Goal: Information Seeking & Learning: Find specific fact

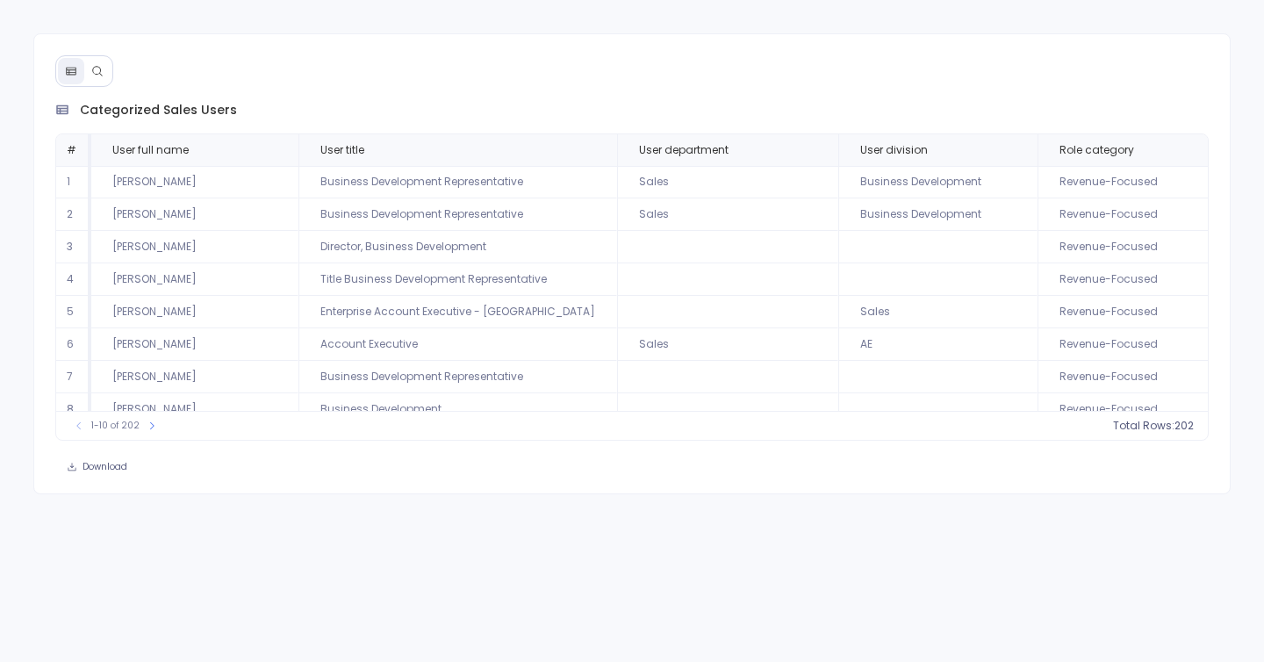
click at [91, 71] on icon at bounding box center [97, 71] width 12 height 12
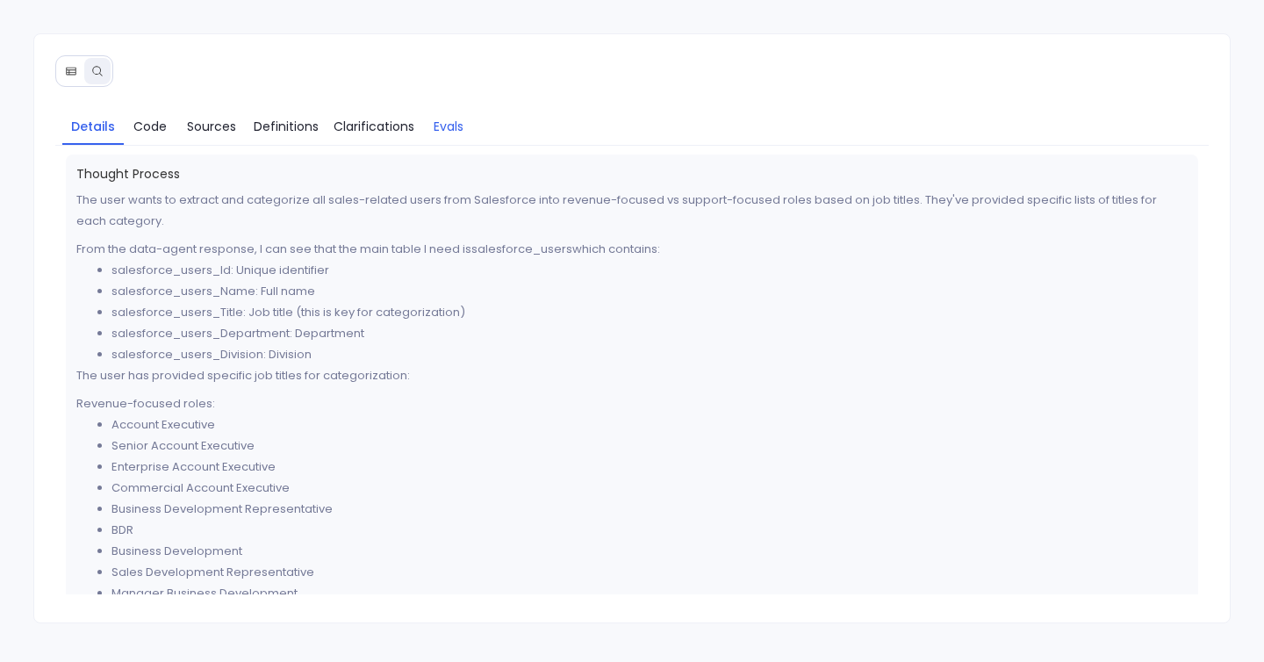
click at [422, 135] on link "Evals" at bounding box center [448, 126] width 53 height 37
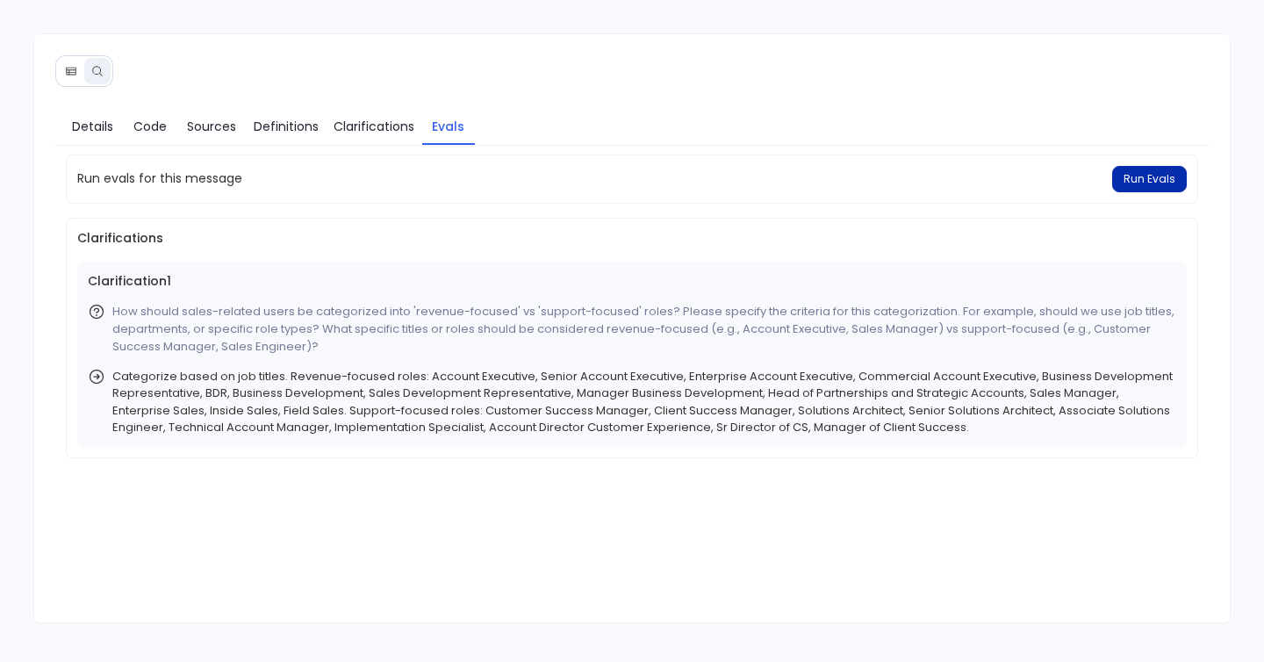
click at [1140, 179] on span "Run Evals" at bounding box center [1149, 179] width 52 height 14
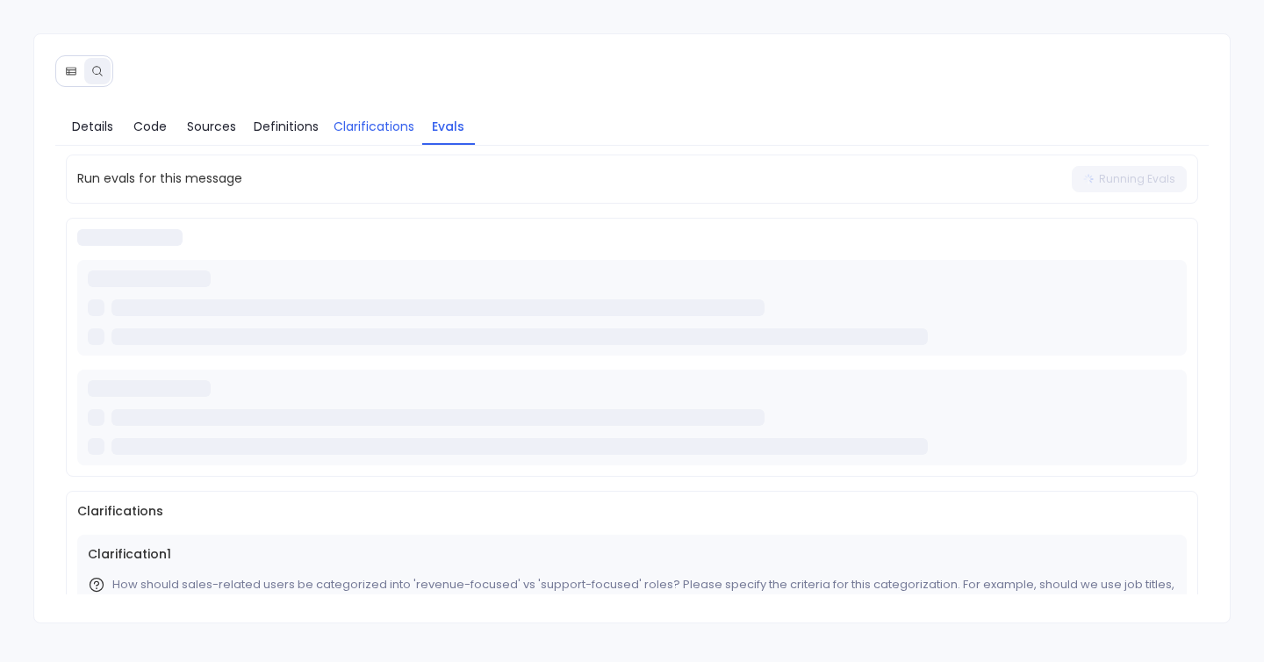
click at [368, 131] on span "Clarifications" at bounding box center [373, 126] width 81 height 19
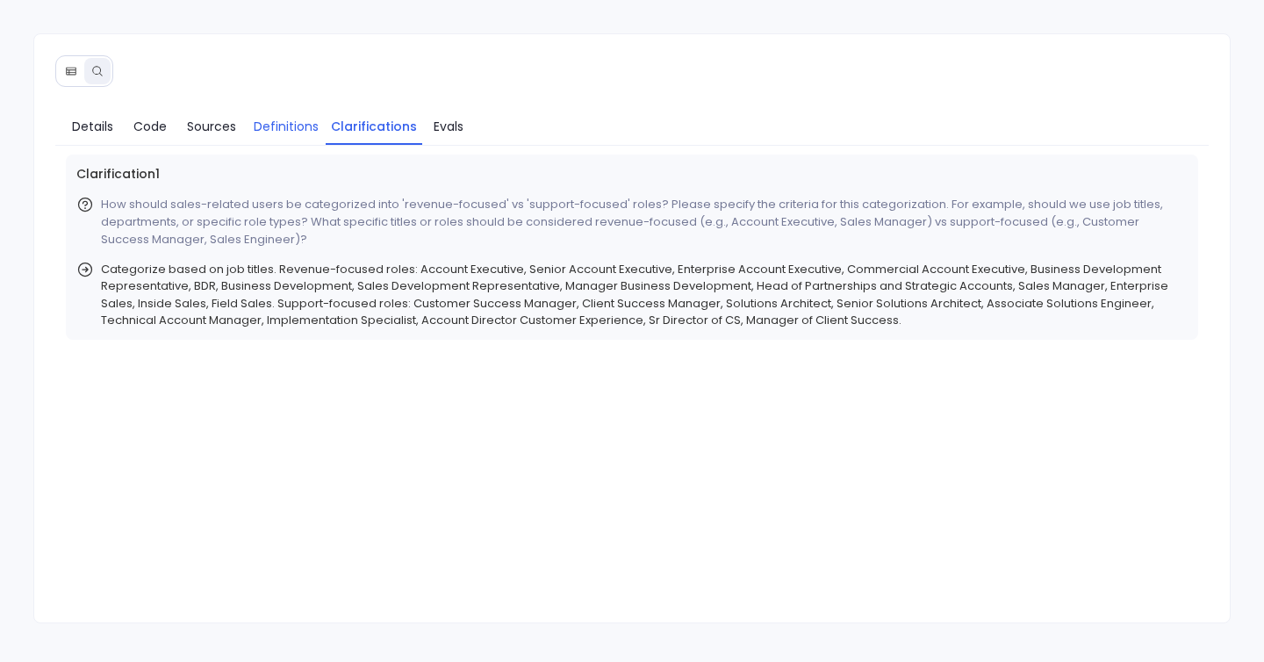
click at [295, 127] on span "Definitions" at bounding box center [286, 126] width 65 height 19
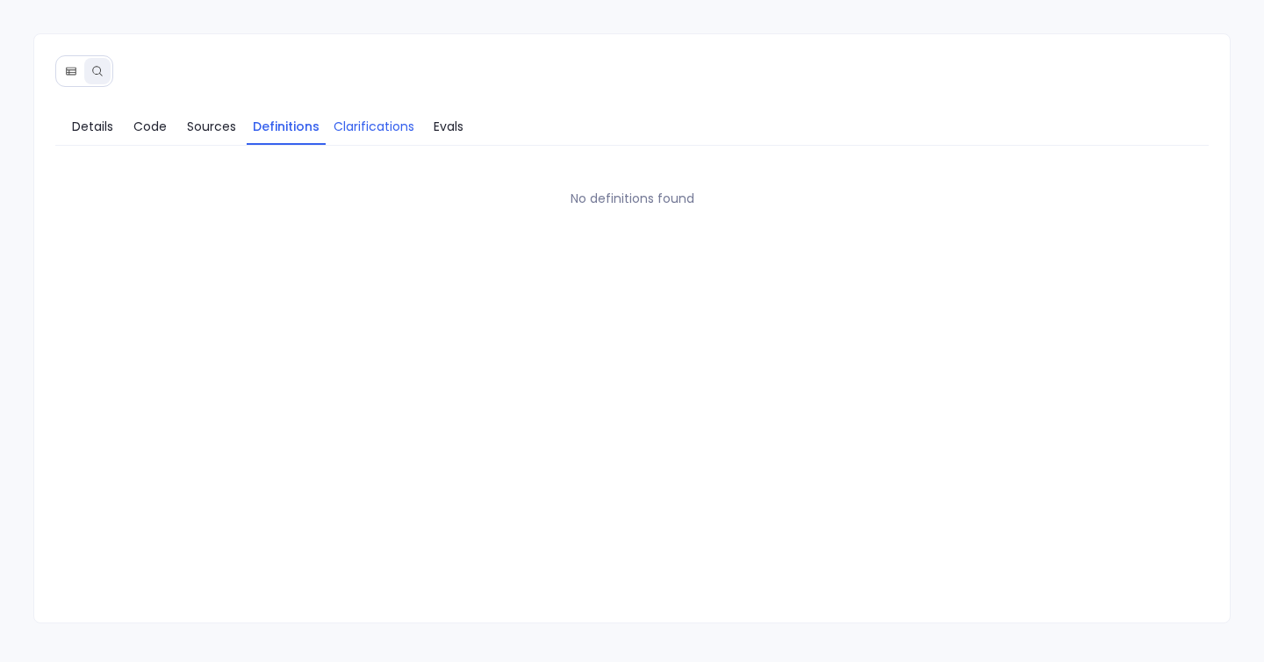
click at [404, 139] on link "Clarifications" at bounding box center [374, 126] width 97 height 37
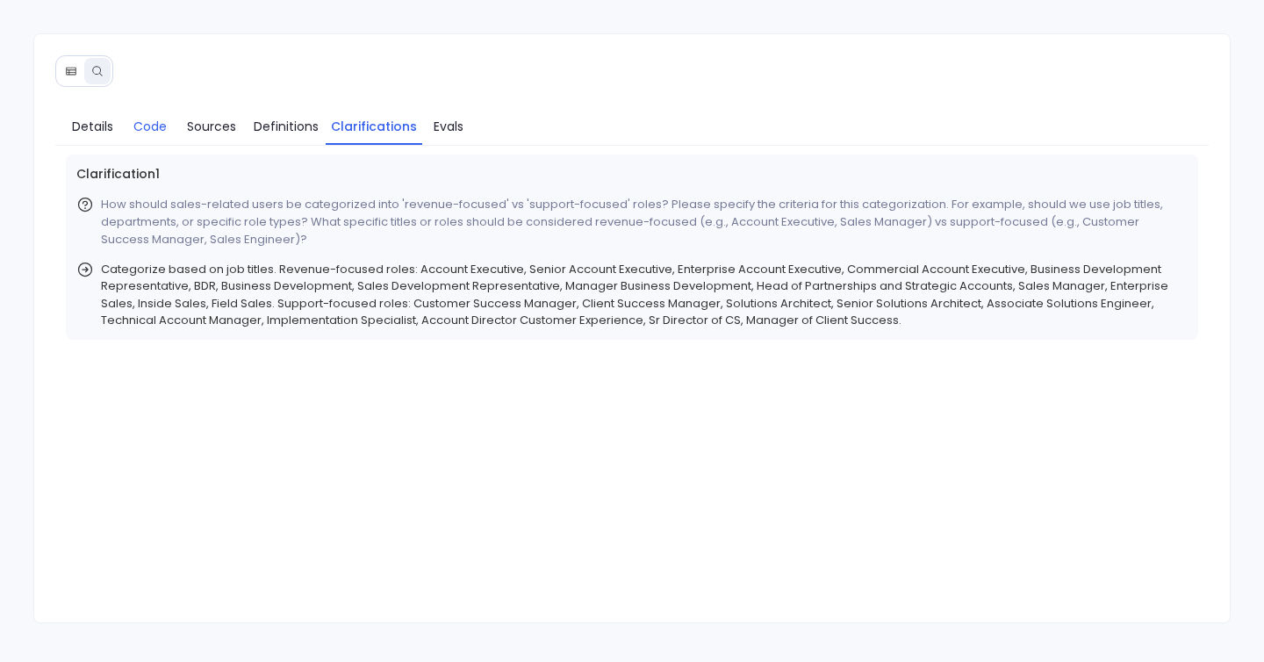
click at [156, 128] on span "Code" at bounding box center [149, 126] width 33 height 19
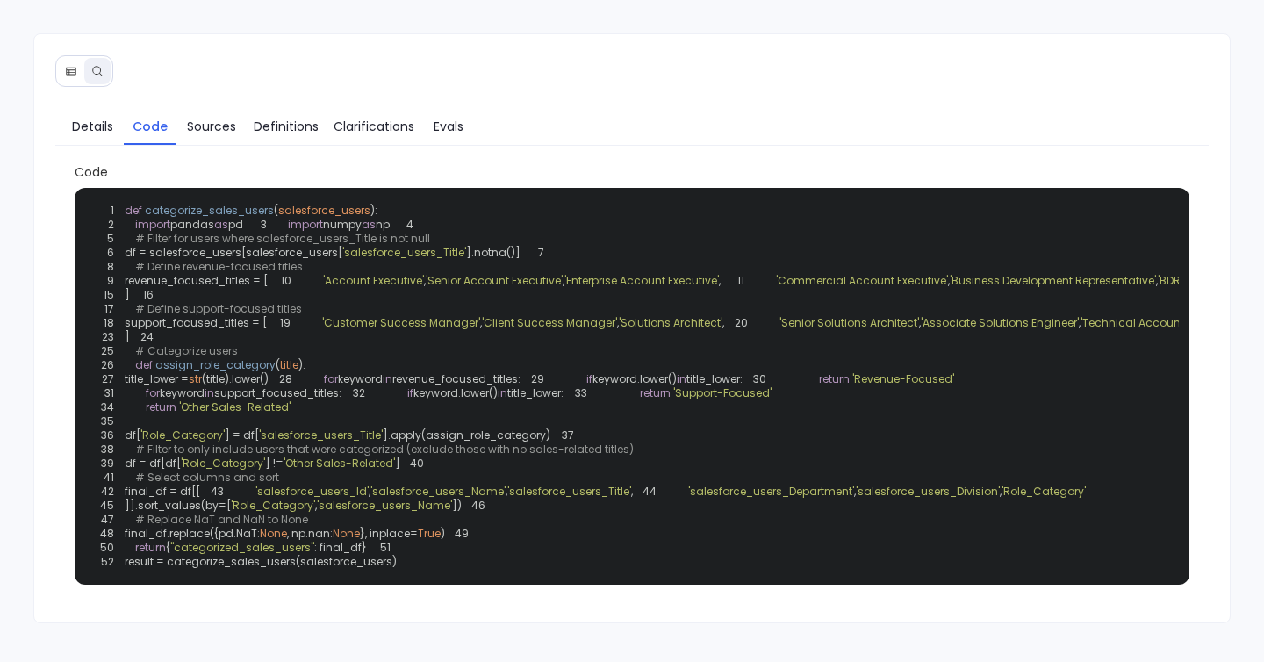
click at [211, 164] on span "Code" at bounding box center [632, 172] width 1115 height 18
click at [221, 132] on span "Sources" at bounding box center [211, 126] width 49 height 19
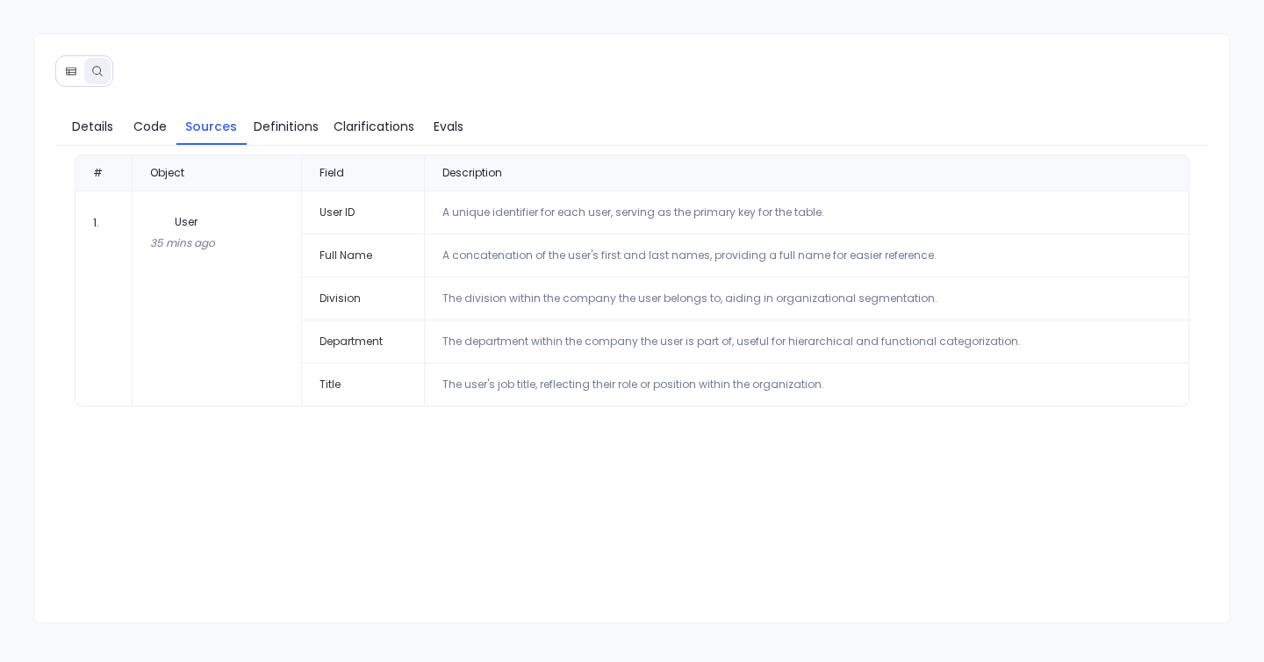
click at [377, 341] on td "Department" at bounding box center [364, 341] width 124 height 43
copy td "Department"
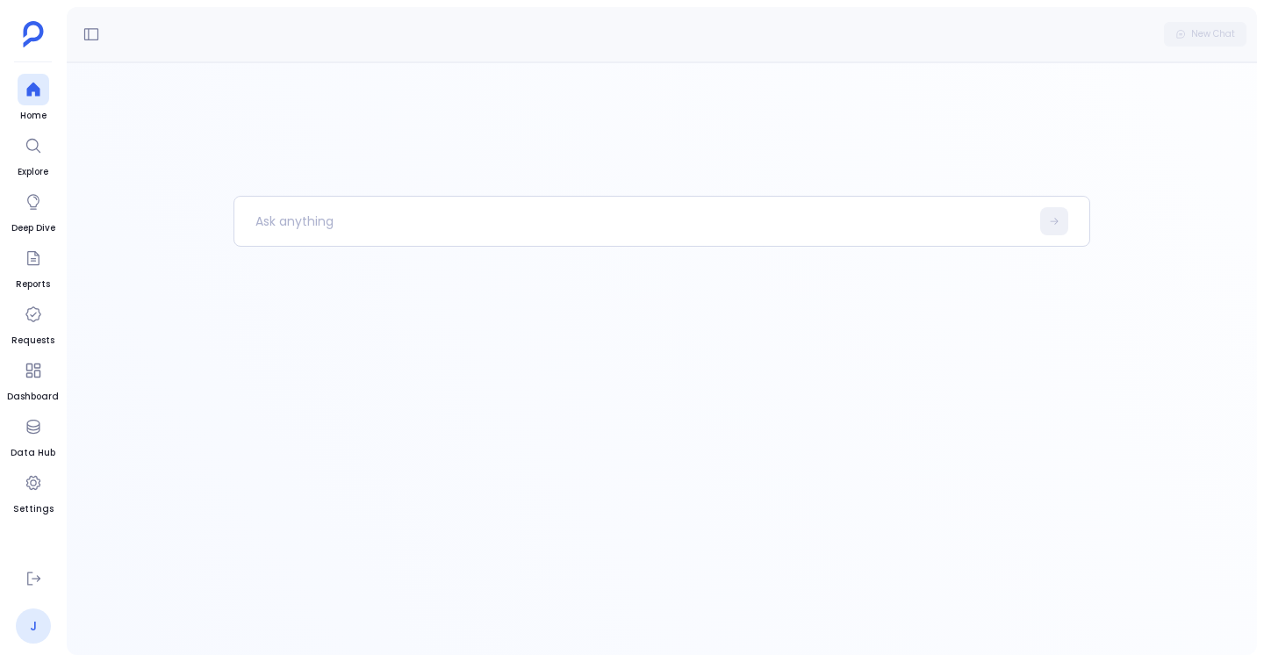
click at [35, 616] on link "J" at bounding box center [33, 625] width 35 height 35
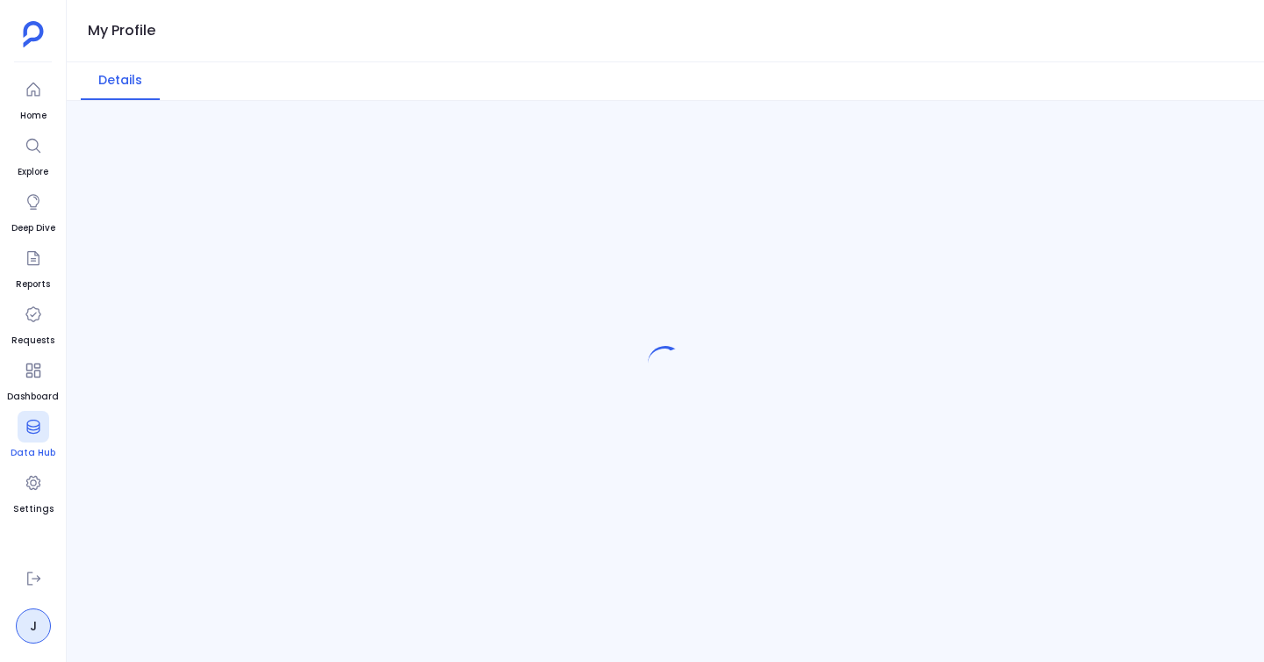
click at [34, 412] on div at bounding box center [34, 427] width 32 height 32
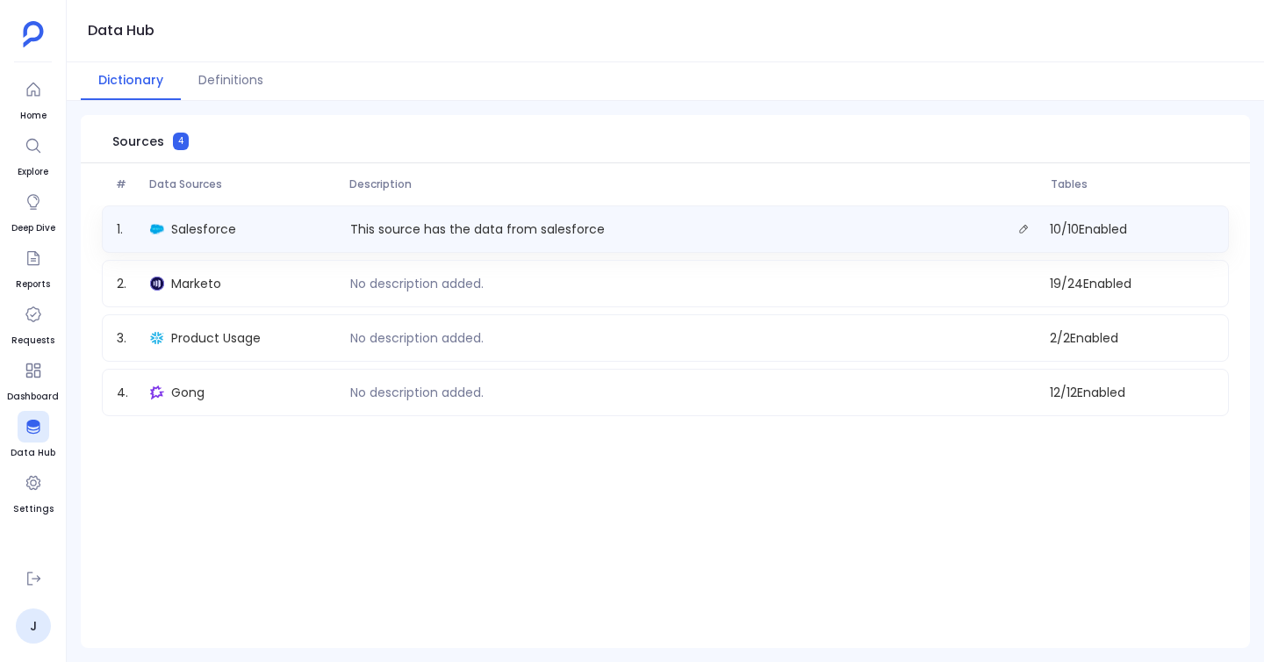
click at [190, 214] on div "1 . Salesforce This source has the data from salesforce 10 / 10 Enabled" at bounding box center [665, 228] width 1127 height 47
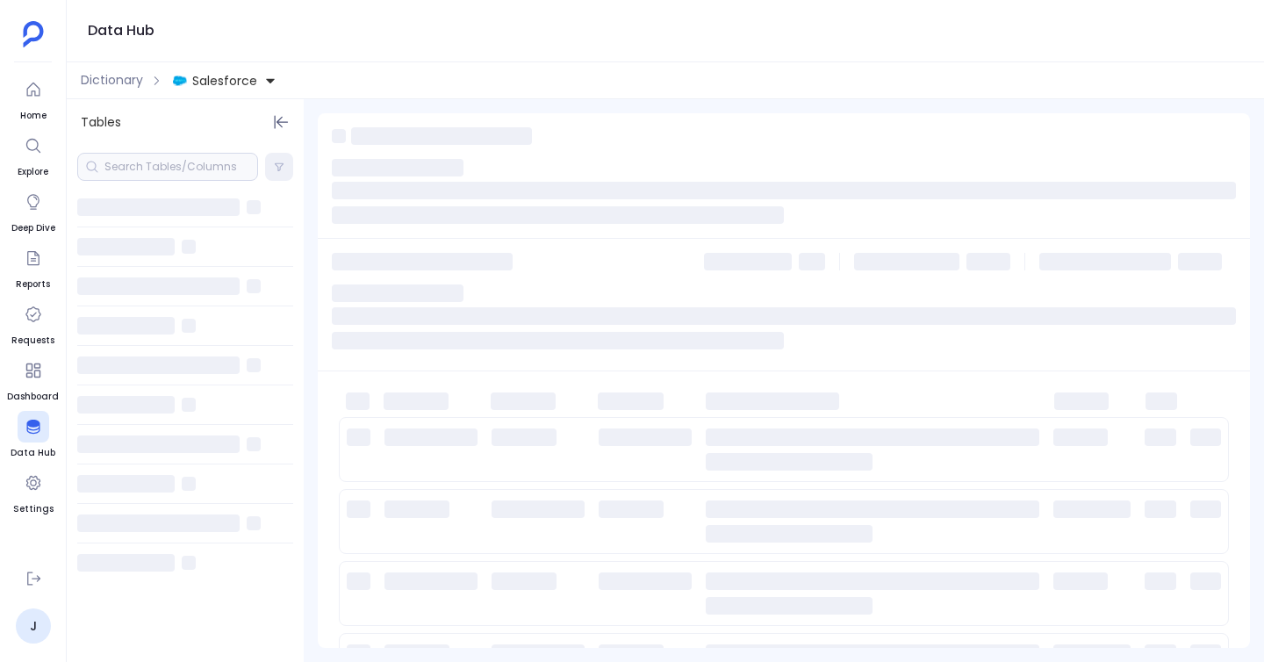
click at [171, 174] on div at bounding box center [167, 167] width 181 height 28
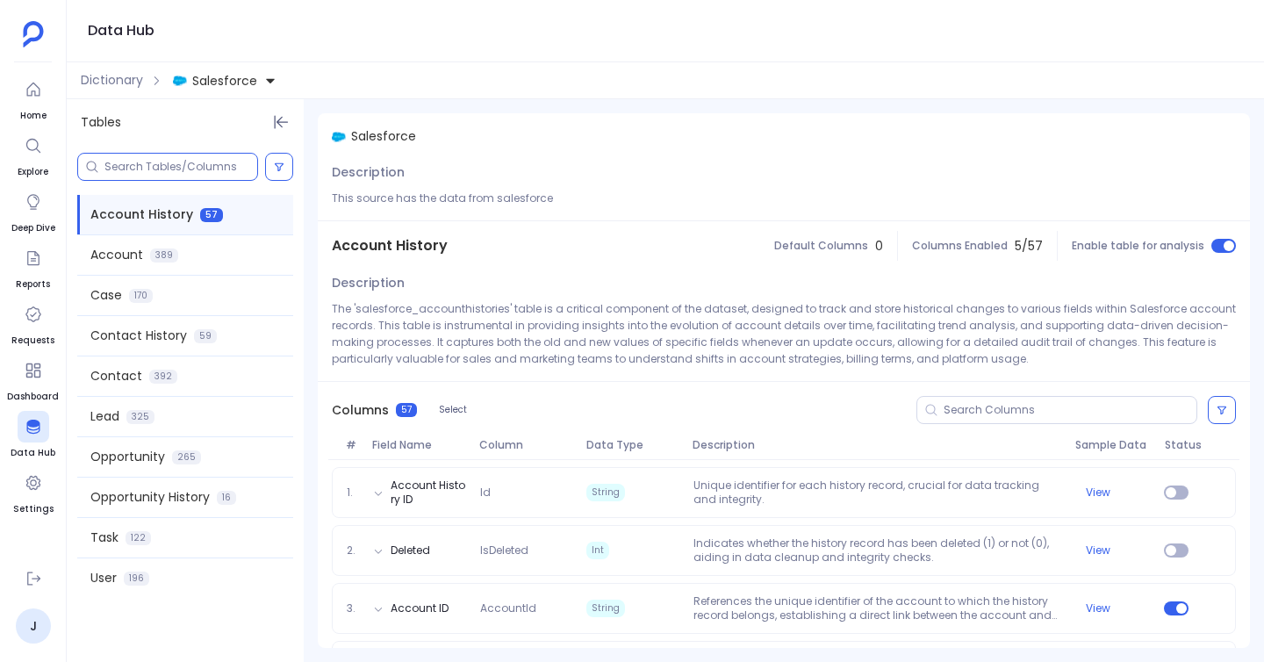
click at [169, 172] on input at bounding box center [180, 167] width 153 height 14
paste input "Department"
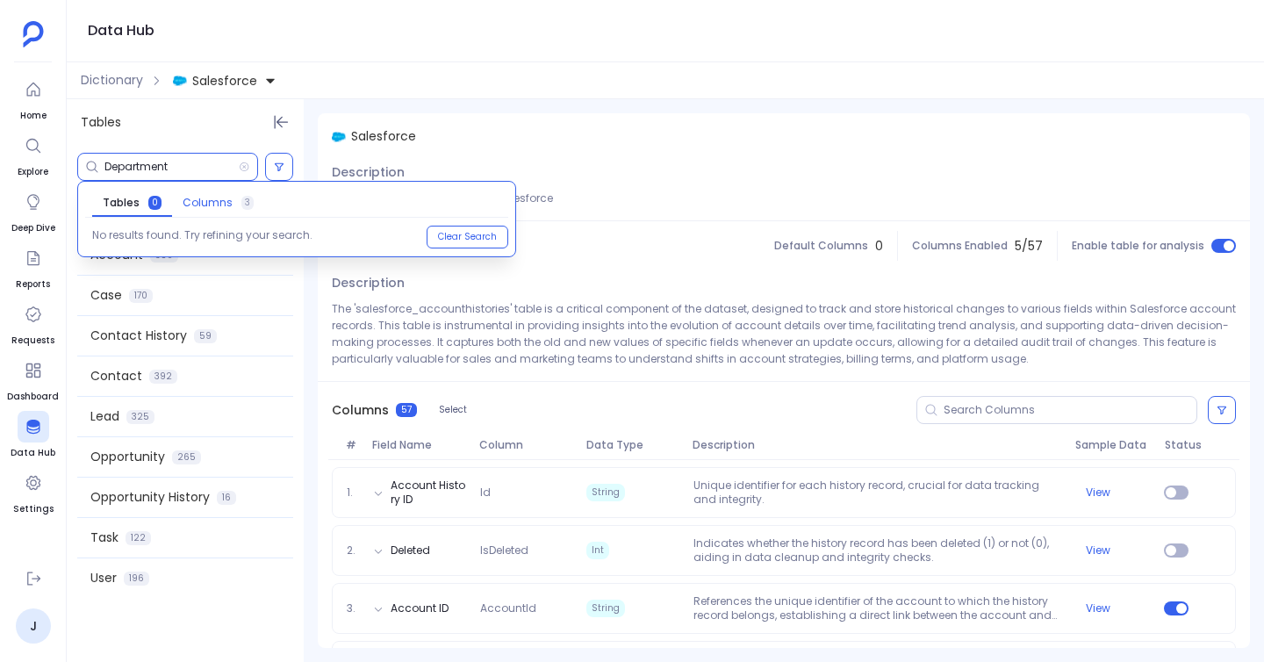
type input "Department"
click at [202, 198] on span "Columns" at bounding box center [208, 203] width 50 height 14
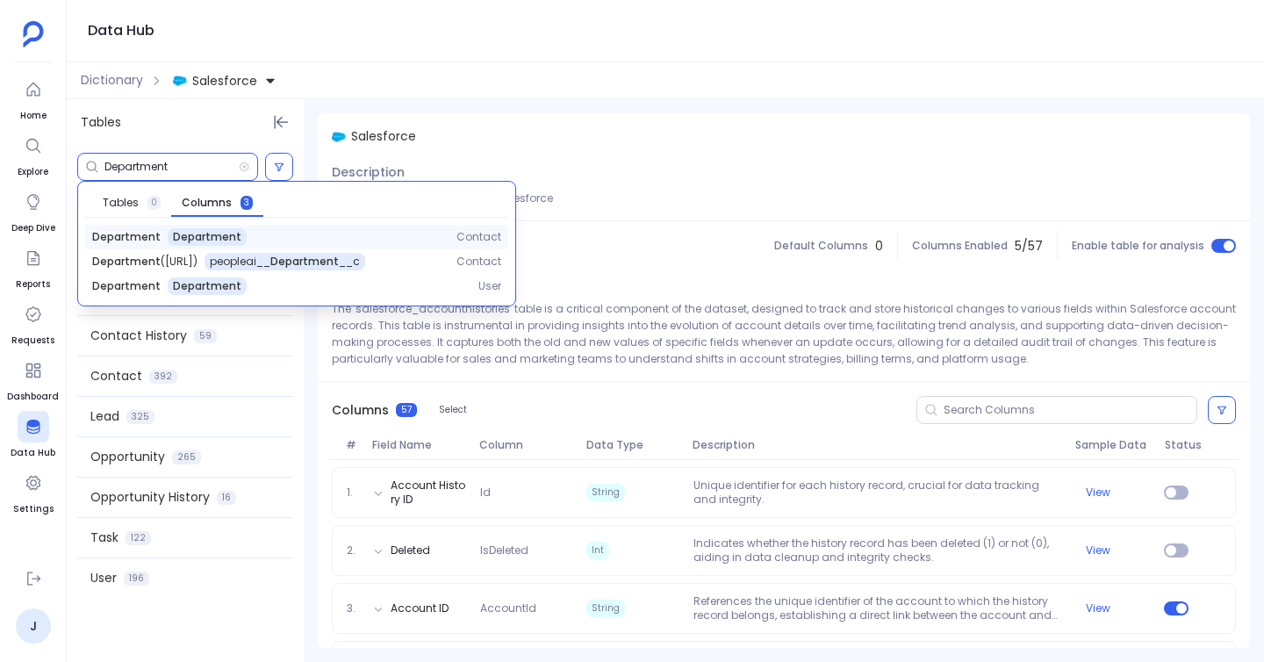
click at [139, 237] on span "Department" at bounding box center [126, 237] width 68 height 14
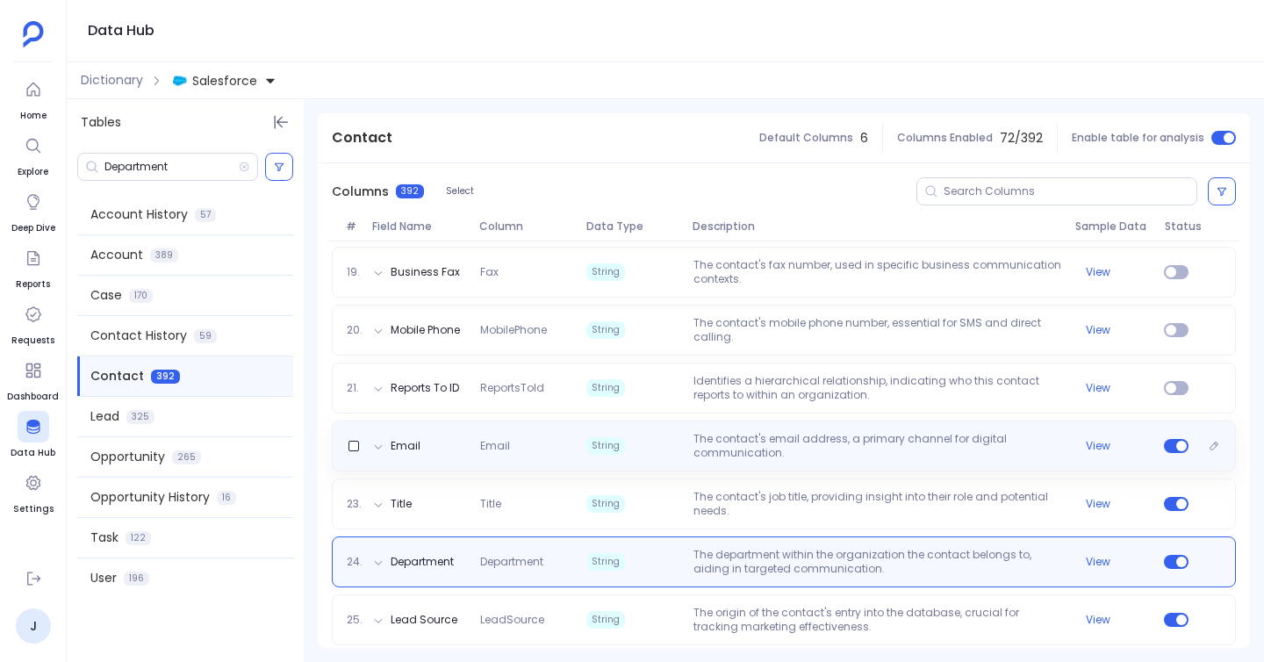
scroll to position [1442, 0]
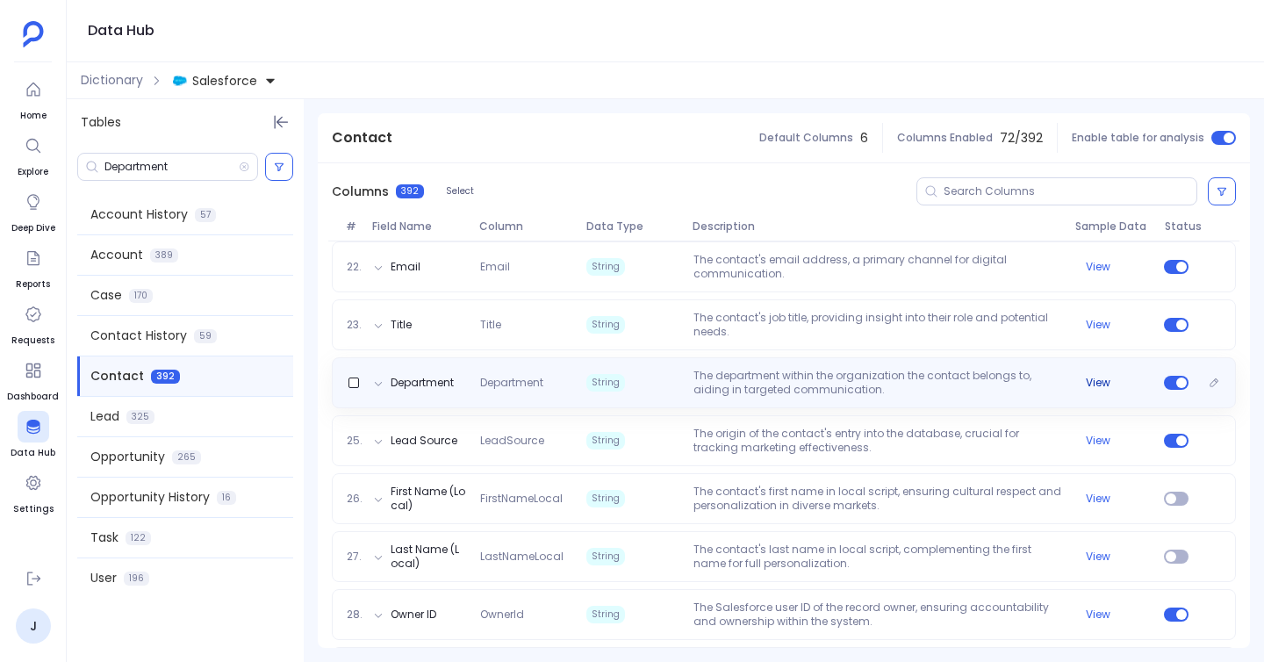
click at [1075, 379] on div "View" at bounding box center [1112, 383] width 89 height 14
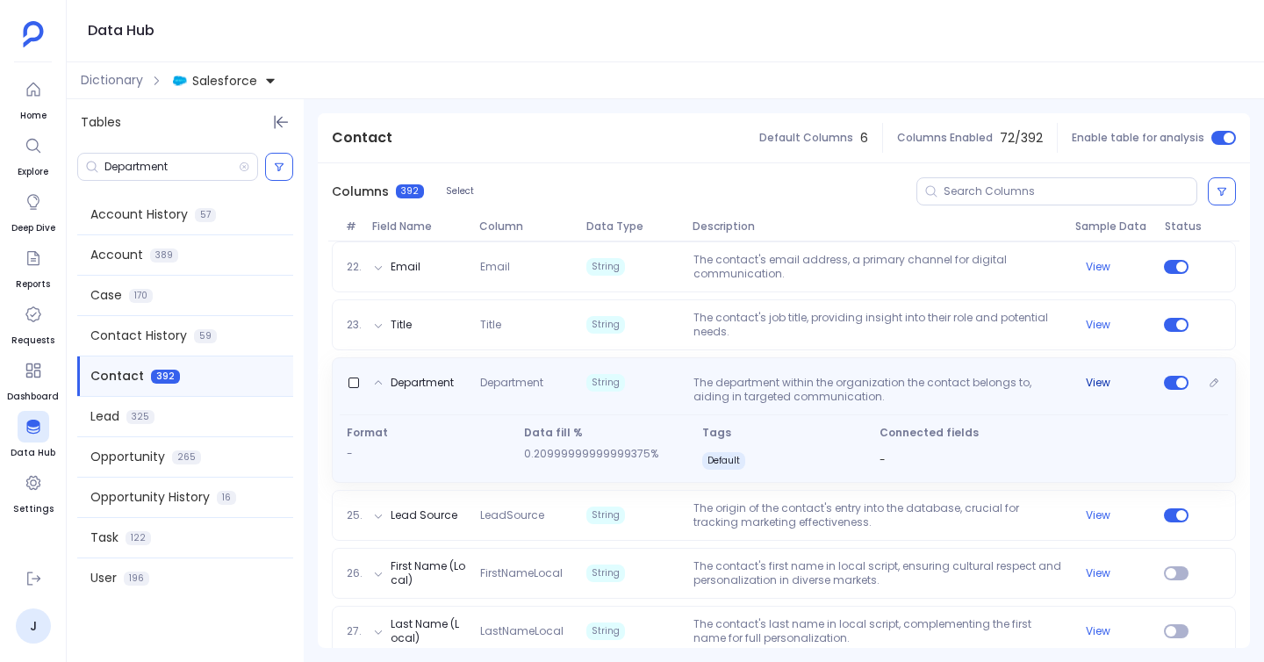
click at [1099, 384] on button "View" at bounding box center [1097, 383] width 25 height 14
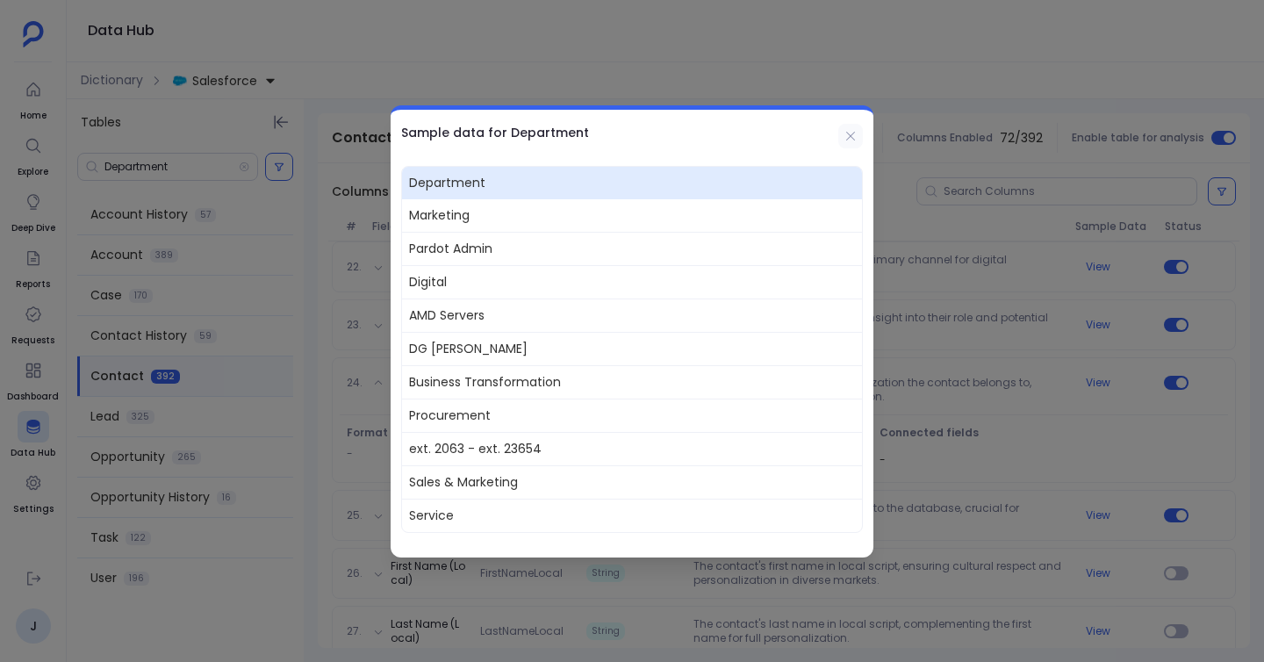
click at [855, 138] on icon at bounding box center [850, 136] width 14 height 14
